Goal: Information Seeking & Learning: Learn about a topic

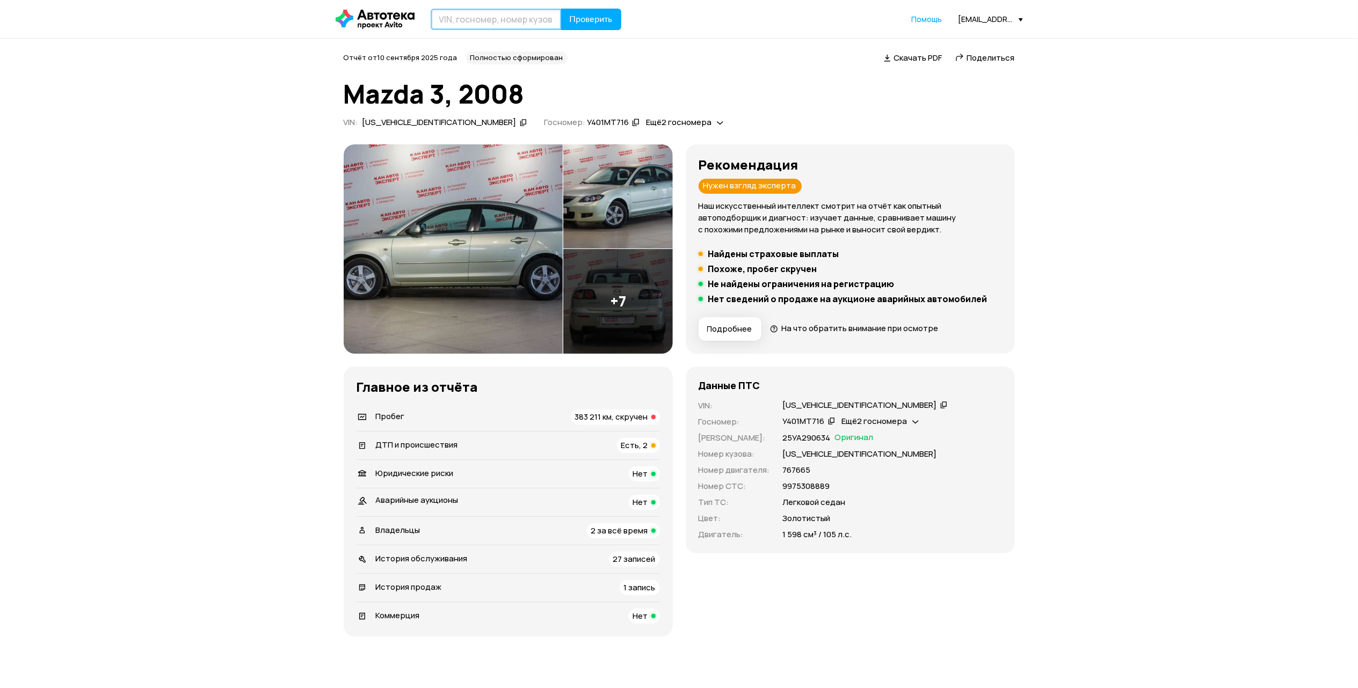
click at [482, 20] on input "text" at bounding box center [496, 19] width 131 height 21
drag, startPoint x: 487, startPoint y: 17, endPoint x: 388, endPoint y: 24, distance: 99.0
click at [373, 24] on div "Р421РТ716 Проверить" at bounding box center [479, 19] width 286 height 21
type input "Р421РТ716"
click at [574, 21] on span "Проверить" at bounding box center [591, 19] width 43 height 9
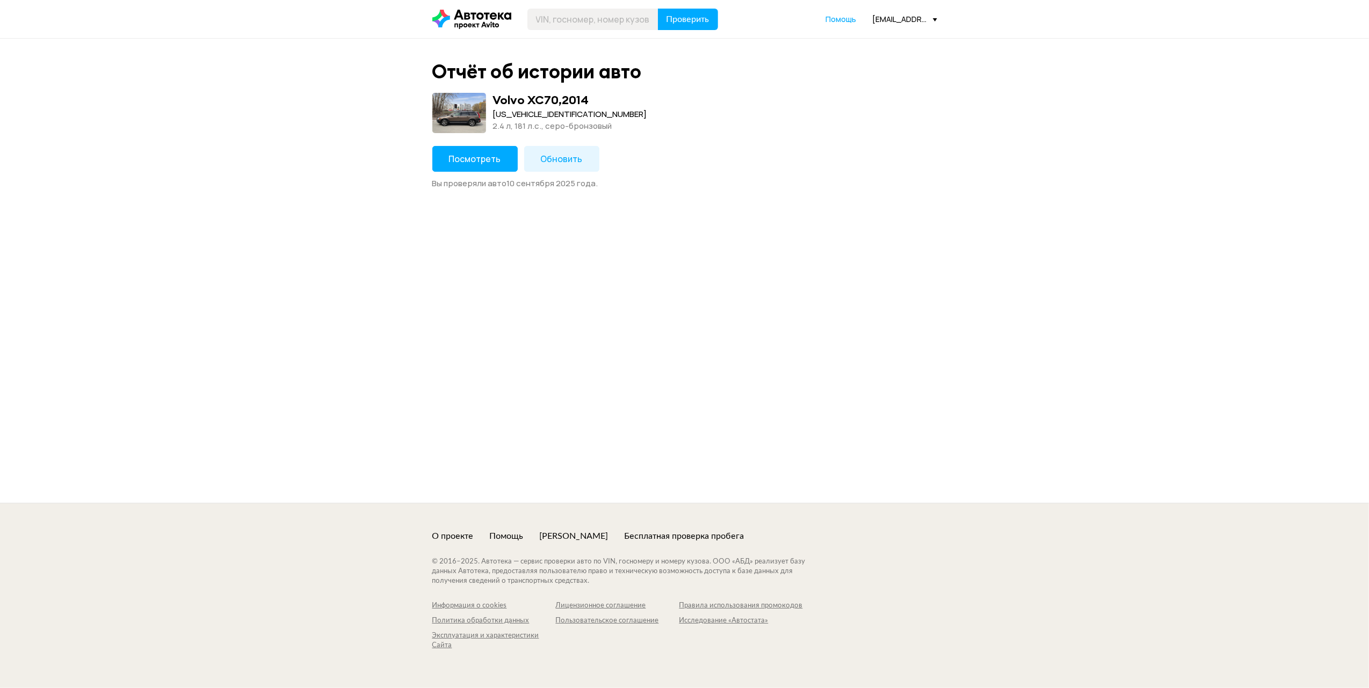
click at [477, 155] on span "Посмотреть" at bounding box center [475, 159] width 52 height 12
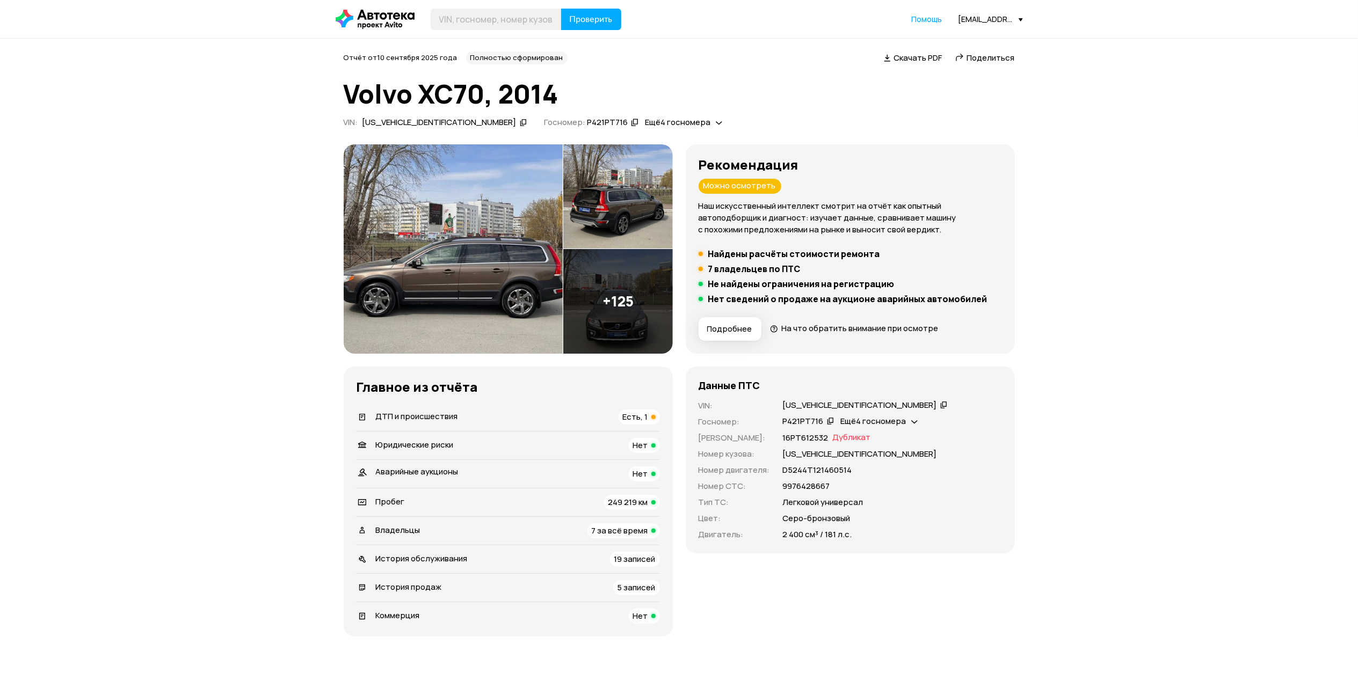
click at [797, 402] on div "[US_VEHICLE_IDENTIFICATION_NUMBER]" at bounding box center [860, 405] width 154 height 11
copy div "[US_VEHICLE_IDENTIFICATION_NUMBER]"
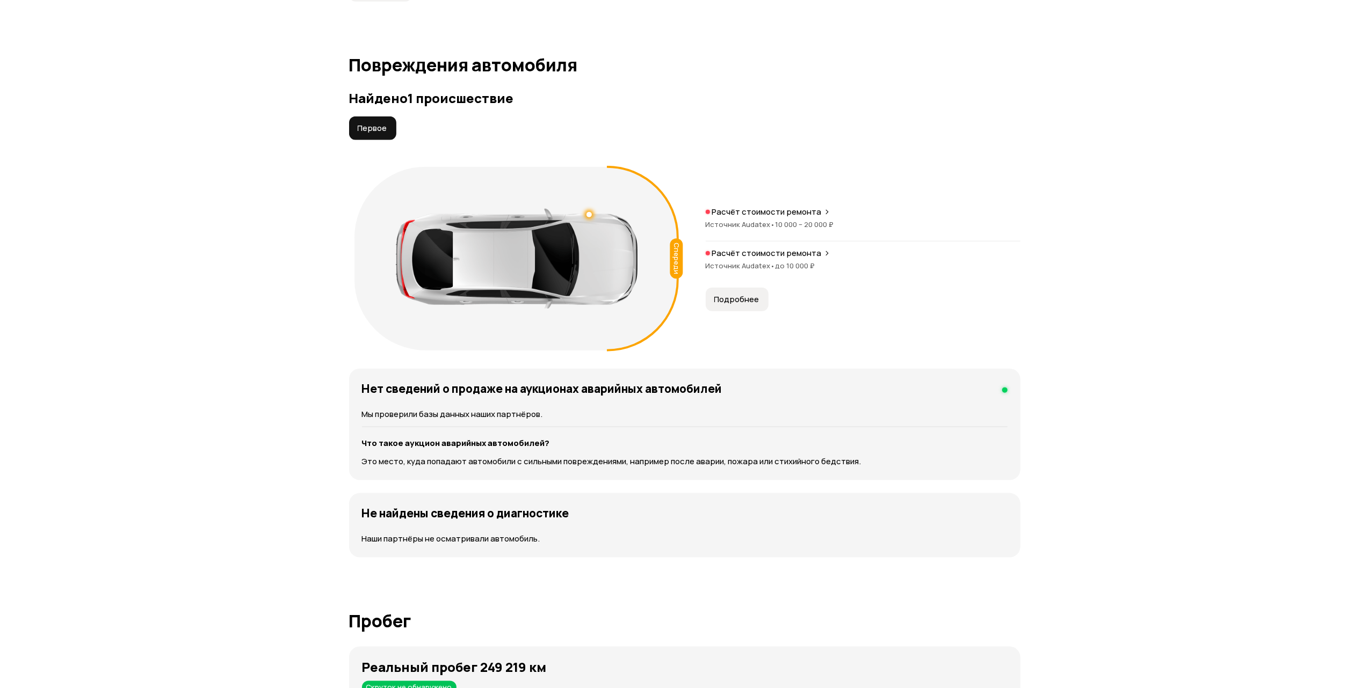
scroll to position [1074, 0]
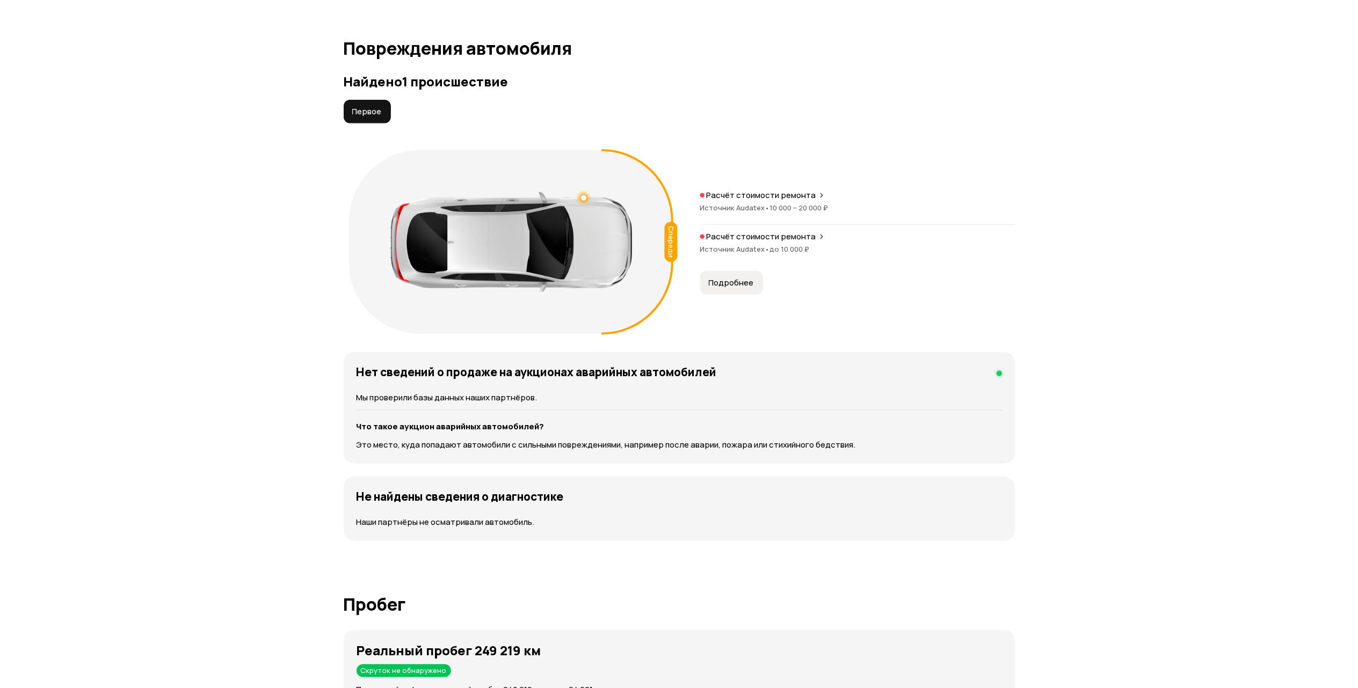
click at [728, 300] on div "Спереди Расчёт стоимости ремонта Источник Audatex • 10 000 – 20 000 ₽ Расчёт ст…" at bounding box center [679, 242] width 671 height 194
click at [728, 280] on span "Подробнее" at bounding box center [731, 283] width 45 height 11
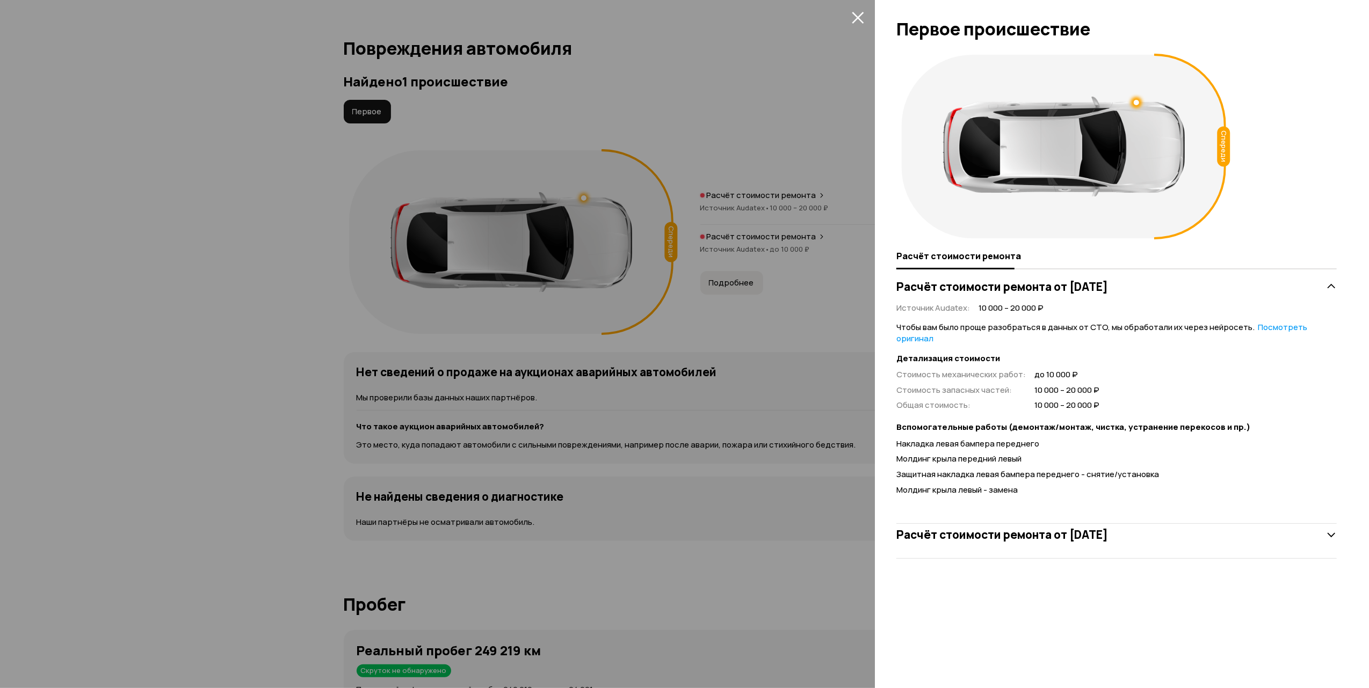
click at [1015, 529] on h3 "Расчёт стоимости ремонта от [DATE]" at bounding box center [1002, 535] width 212 height 14
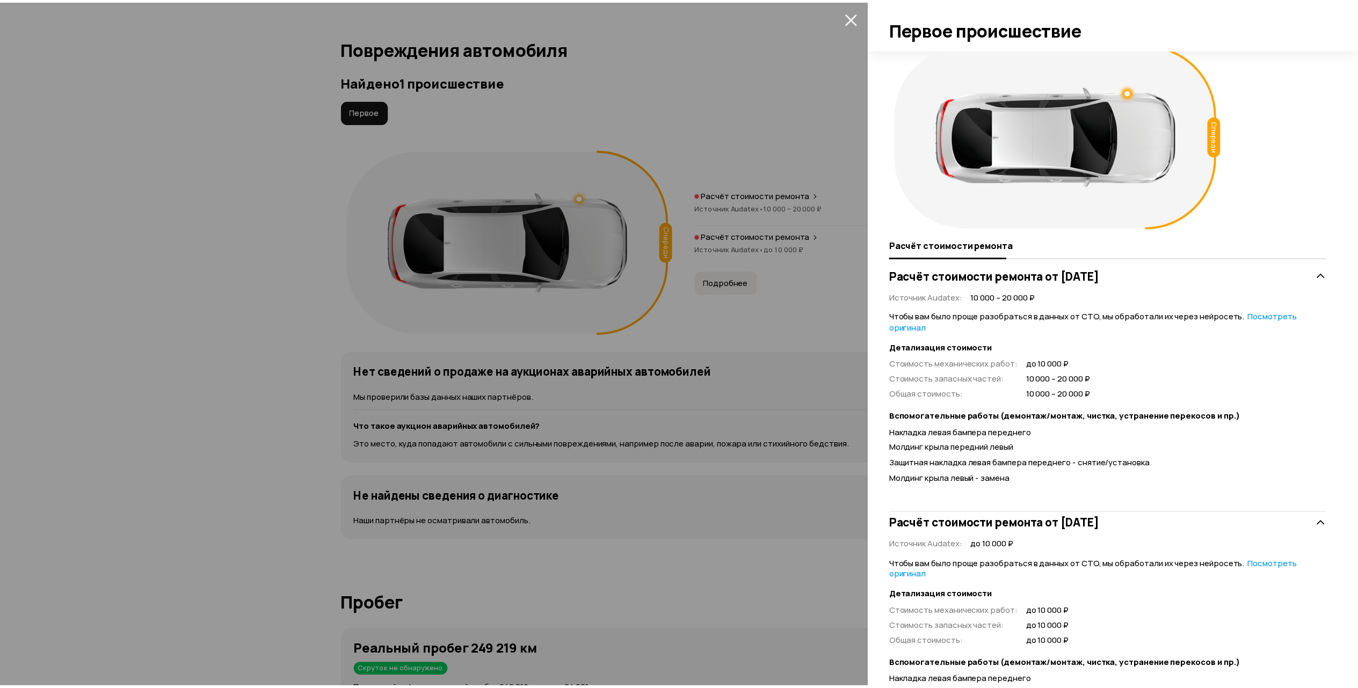
scroll to position [0, 0]
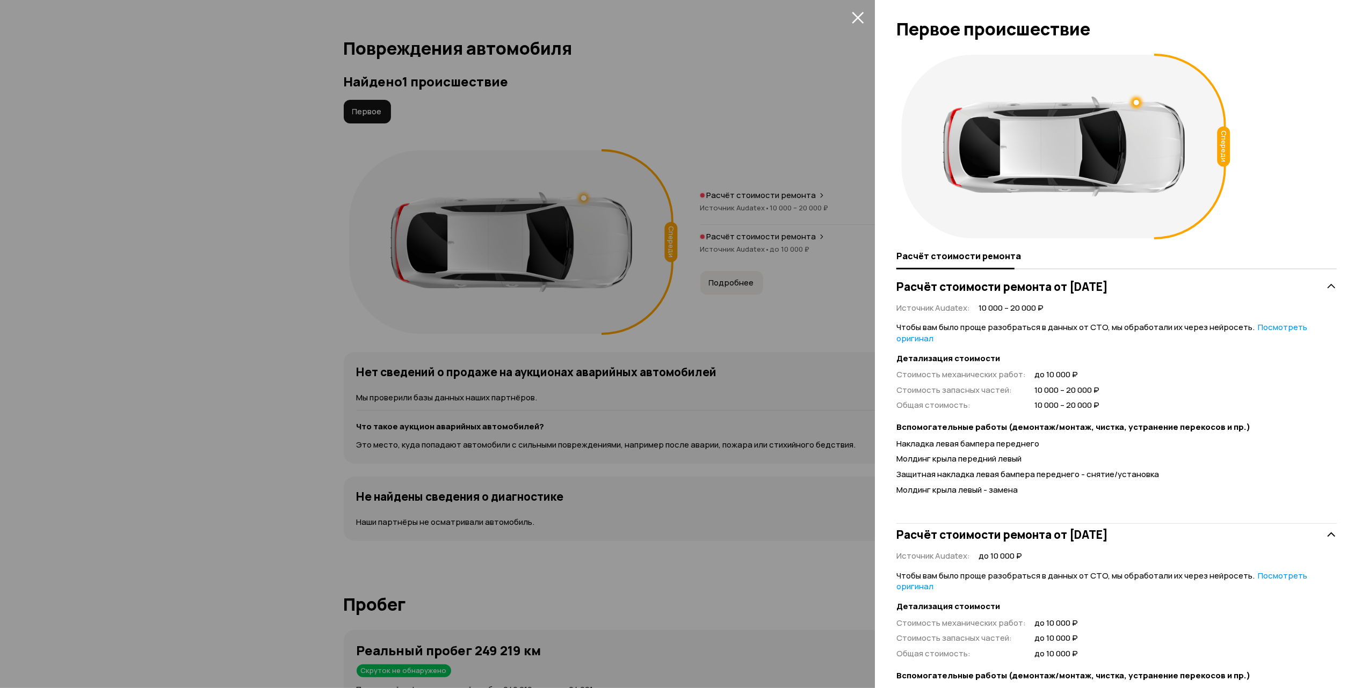
click at [857, 18] on icon "закрыть" at bounding box center [858, 18] width 12 height 12
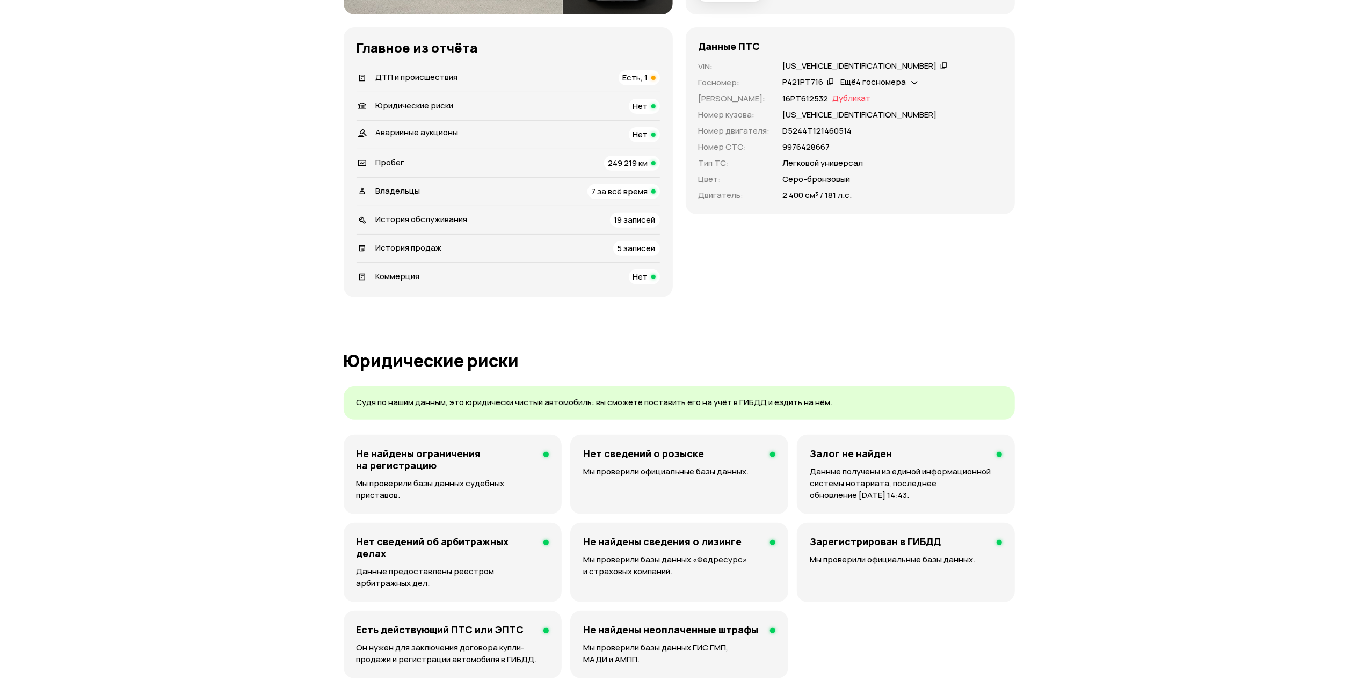
scroll to position [143, 0]
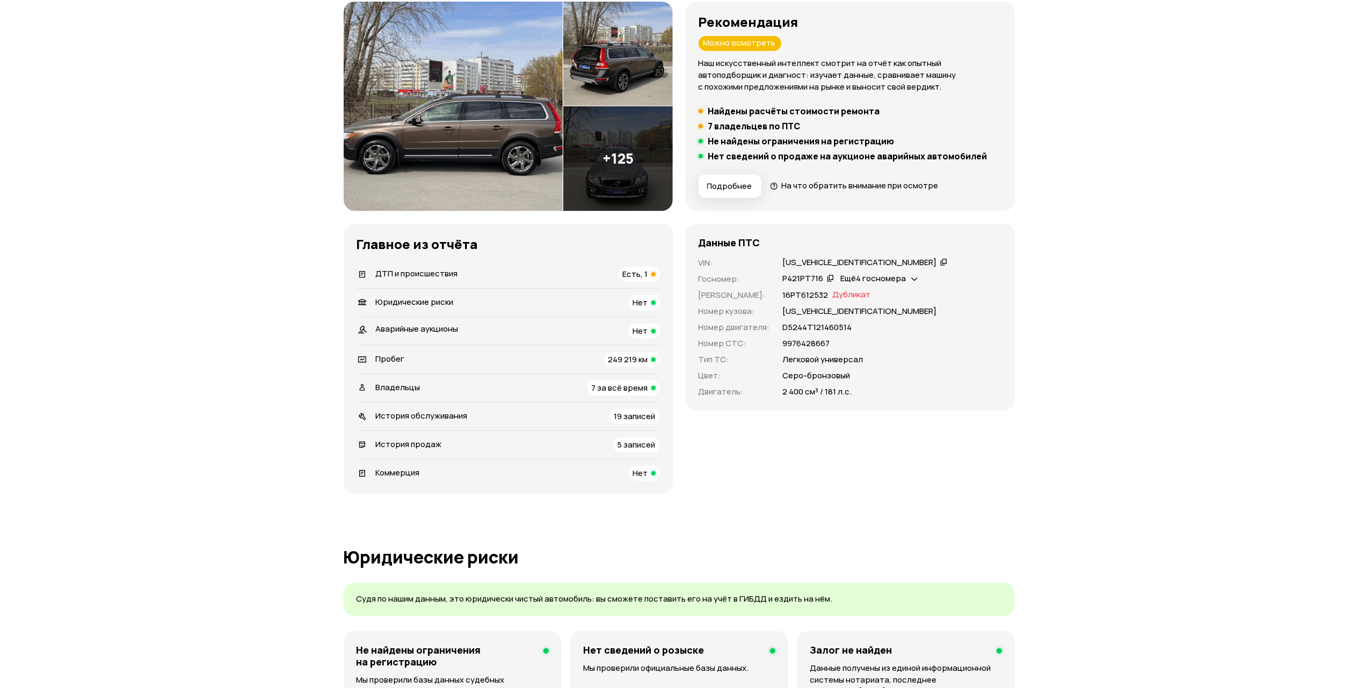
click at [623, 385] on span "7 за всё время" at bounding box center [620, 387] width 56 height 11
click at [798, 308] on p "[US_VEHICLE_IDENTIFICATION_NUMBER]" at bounding box center [860, 312] width 154 height 12
copy p "[US_VEHICLE_IDENTIFICATION_NUMBER]"
click at [641, 359] on span "249 219 км" at bounding box center [628, 359] width 40 height 11
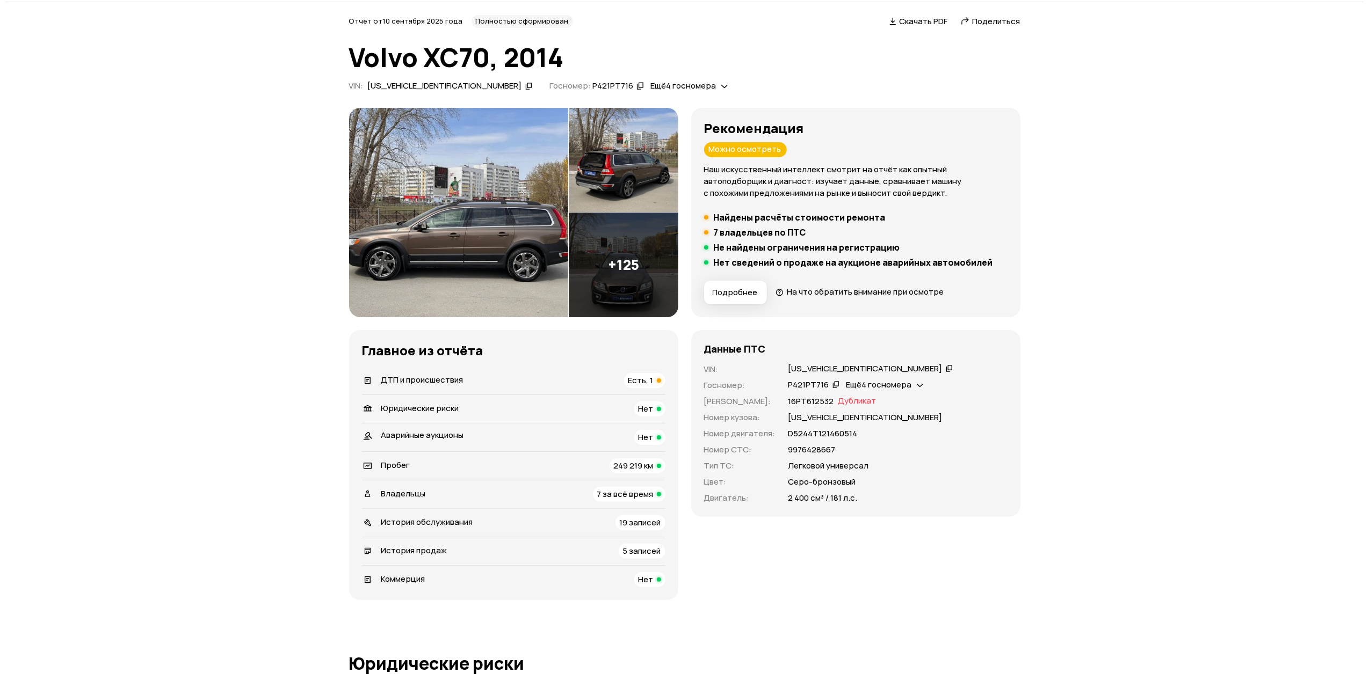
scroll to position [71, 0]
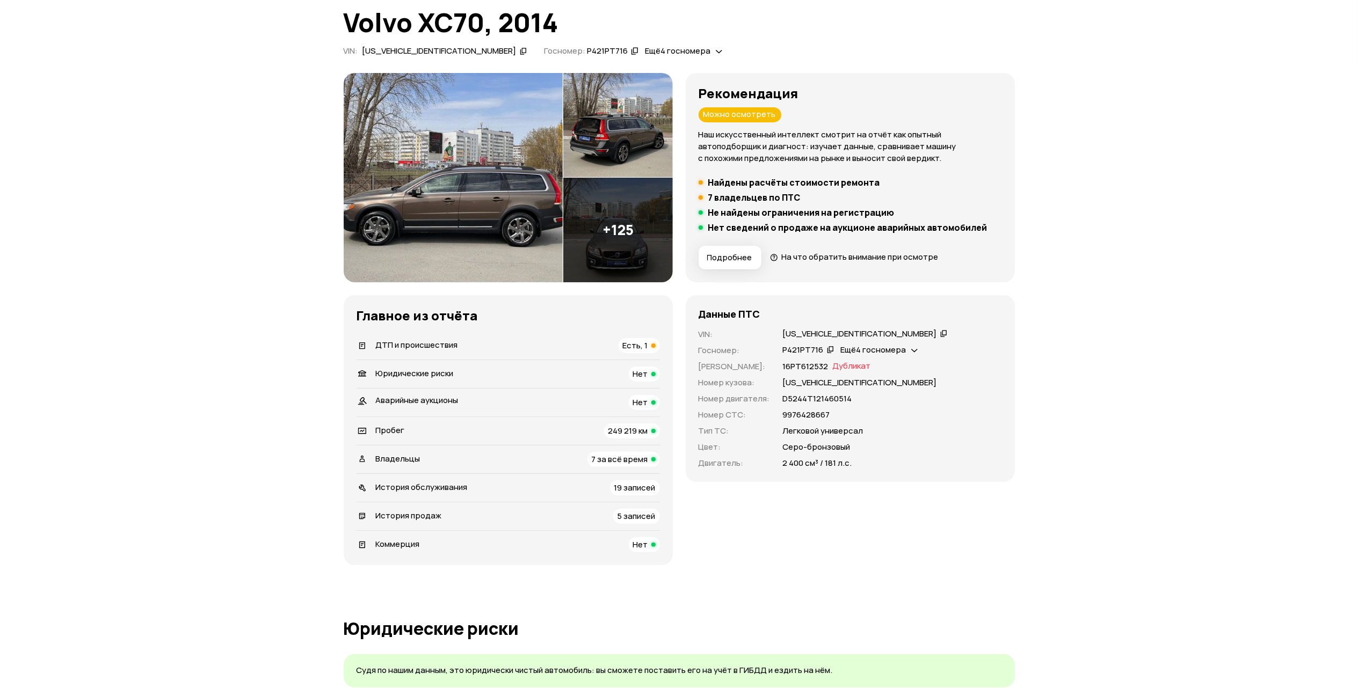
click at [481, 185] on img at bounding box center [453, 177] width 219 height 209
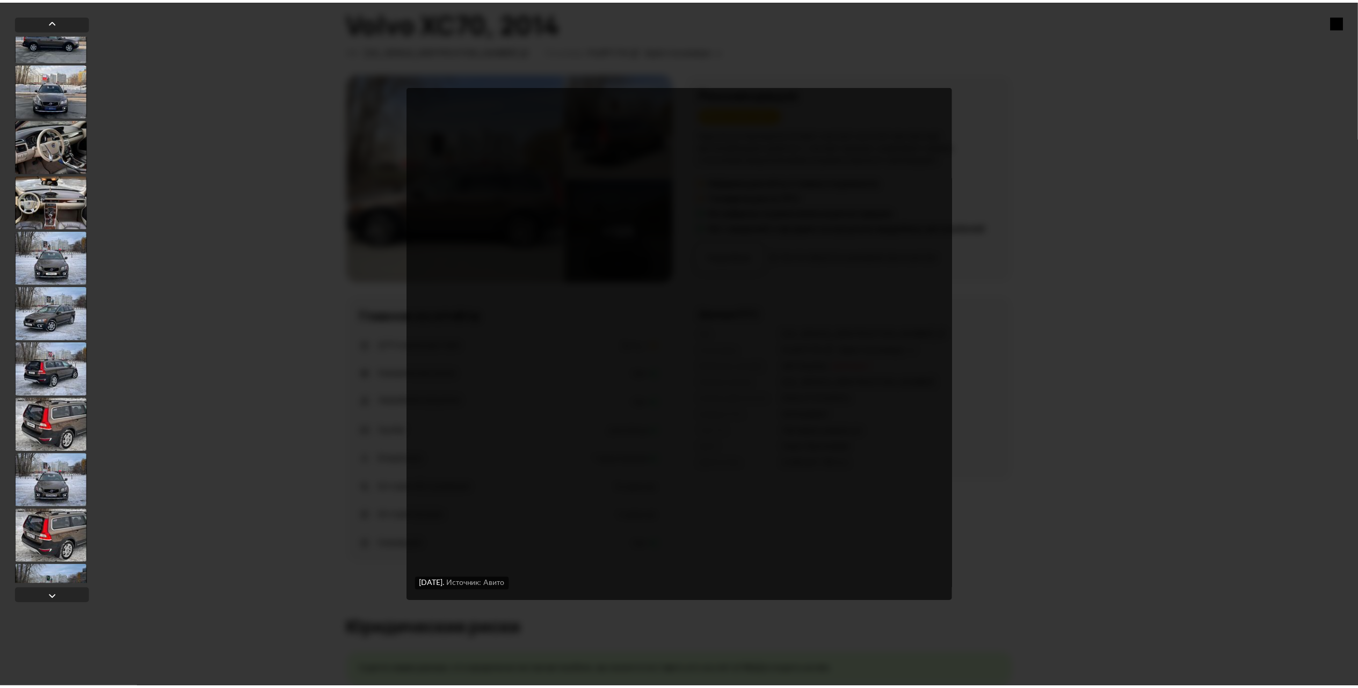
scroll to position [644, 0]
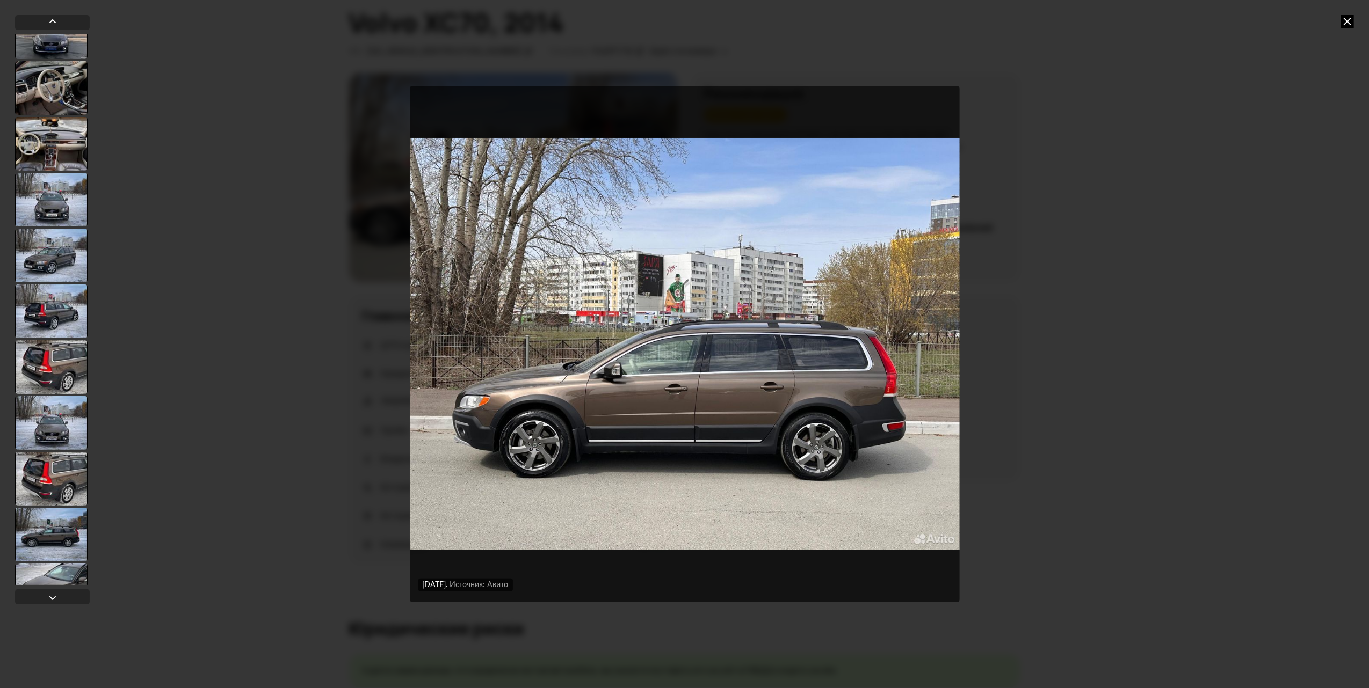
click at [1350, 24] on icon at bounding box center [1347, 21] width 13 height 13
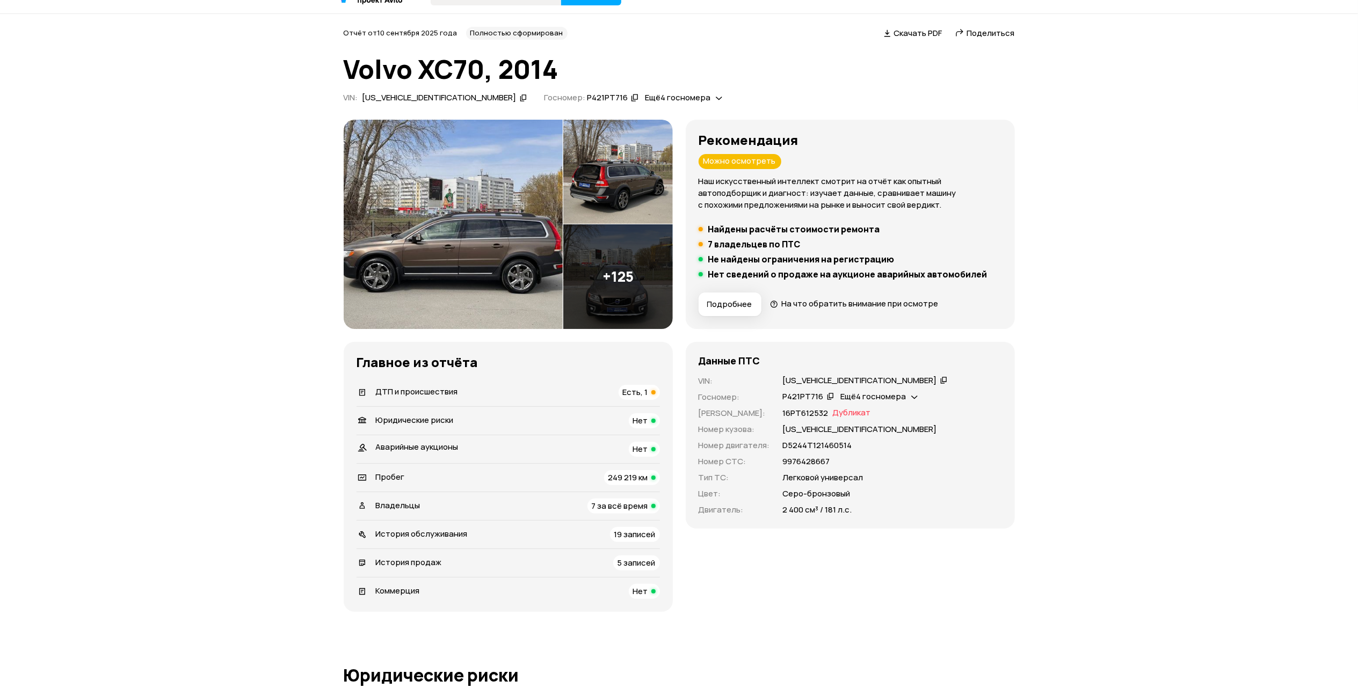
scroll to position [0, 0]
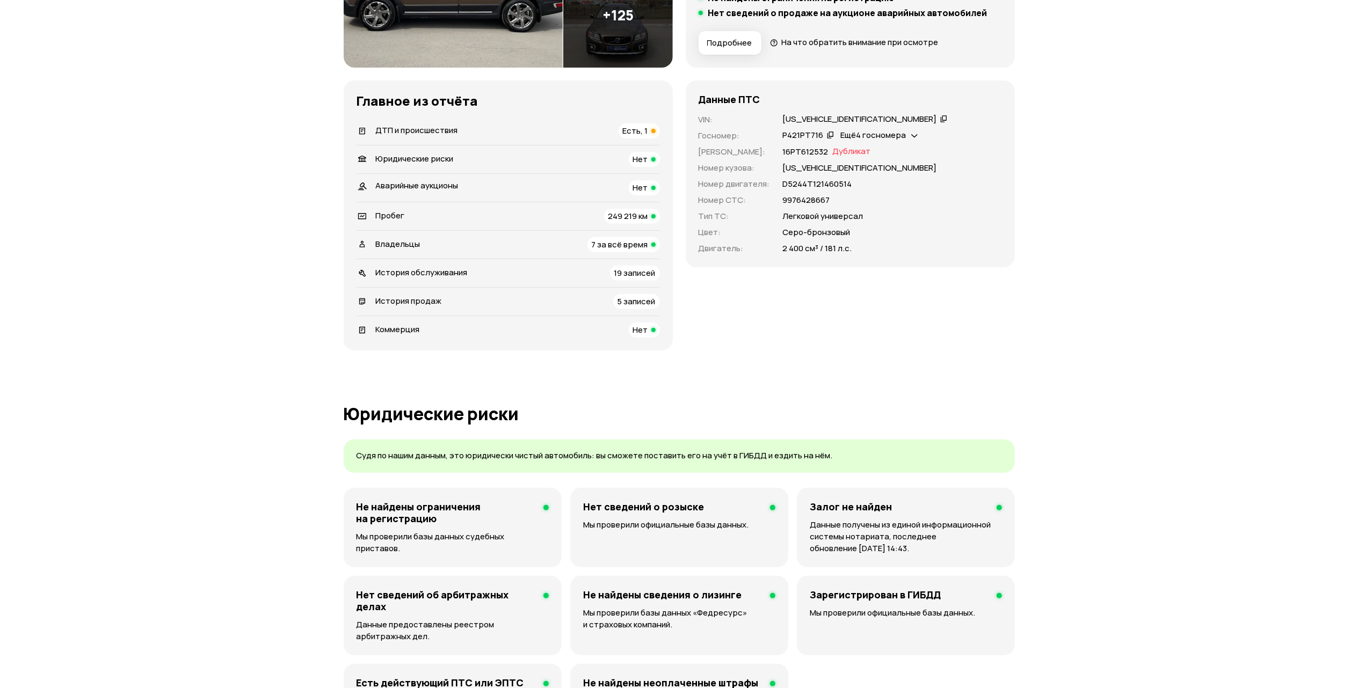
click at [497, 299] on div "История продаж 5 записей" at bounding box center [508, 301] width 303 height 15
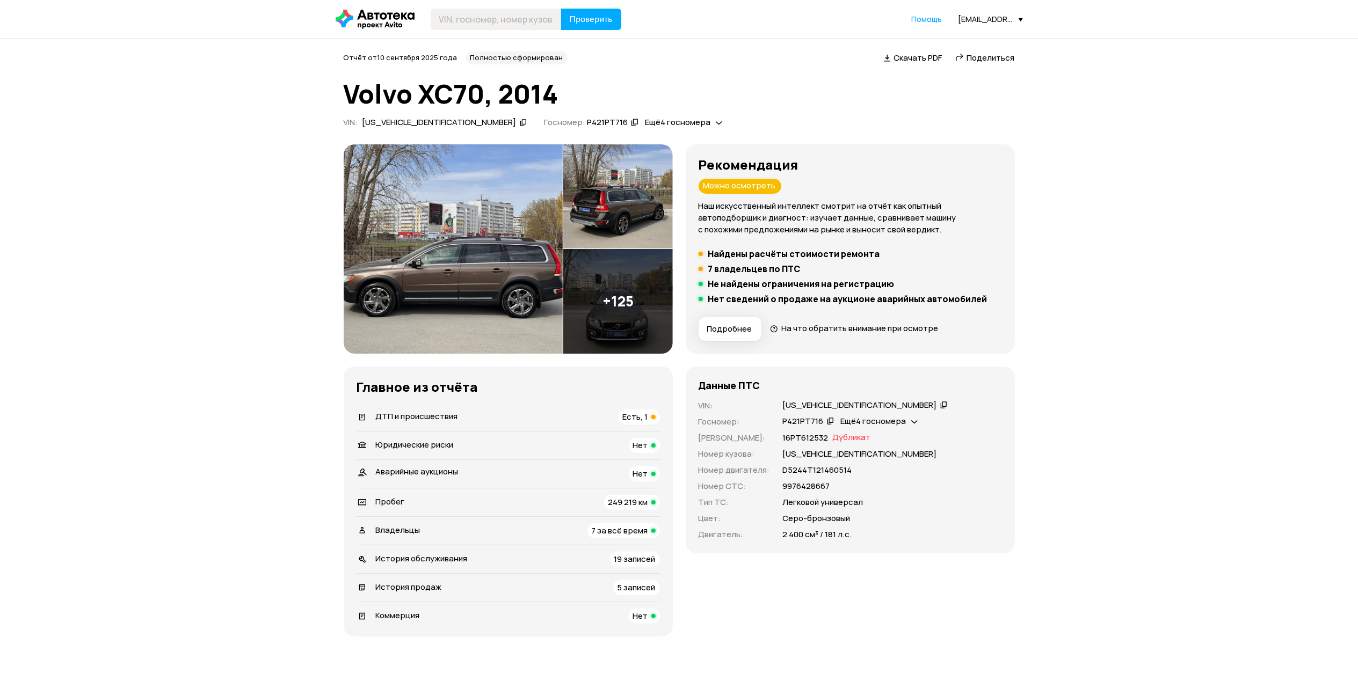
click at [477, 198] on img at bounding box center [453, 248] width 219 height 209
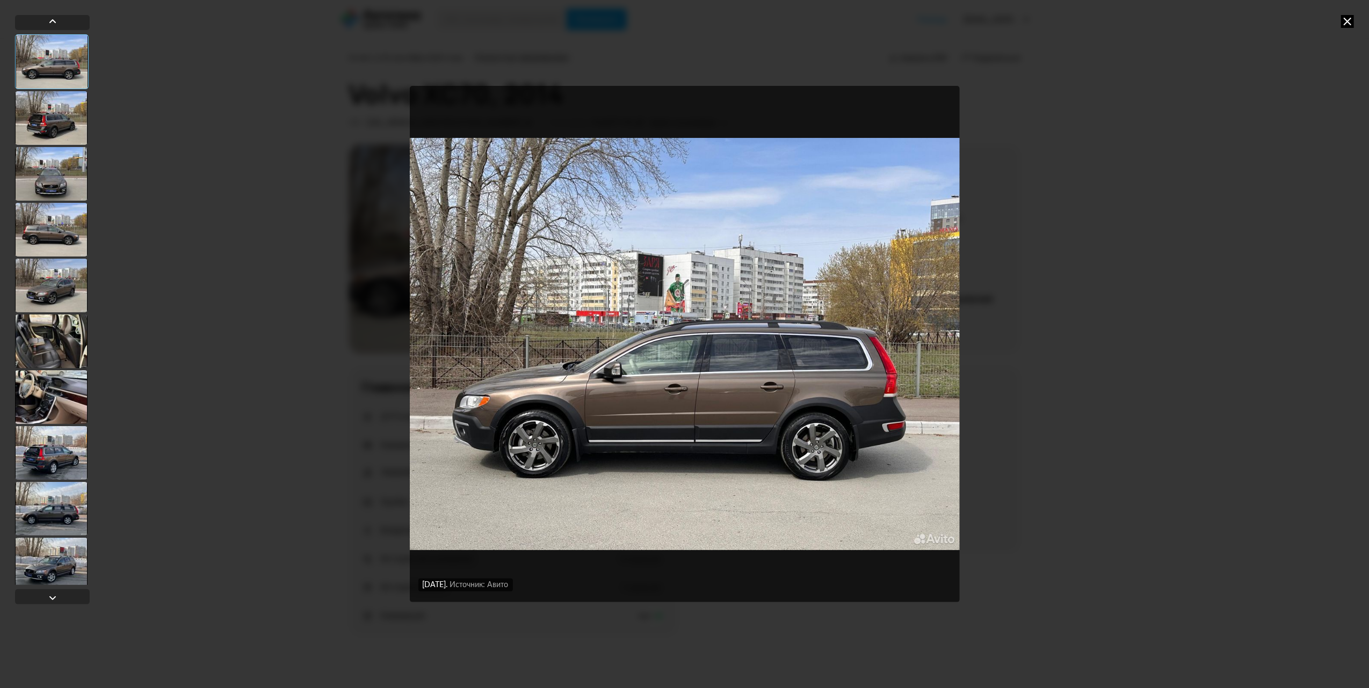
click at [70, 186] on div at bounding box center [51, 174] width 72 height 54
